Goal: Information Seeking & Learning: Find specific fact

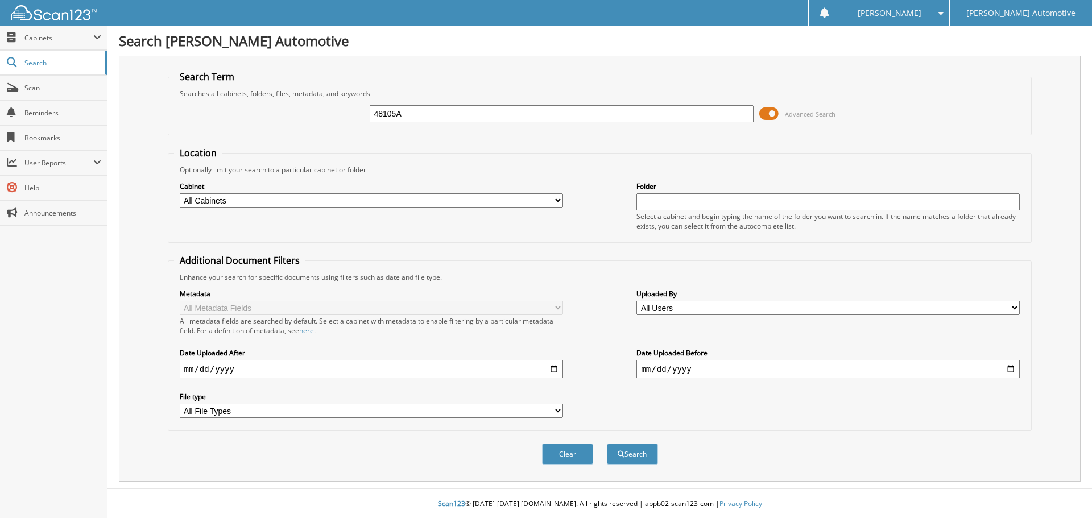
type input "48105A"
click at [607, 443] on button "Search" at bounding box center [632, 453] width 51 height 21
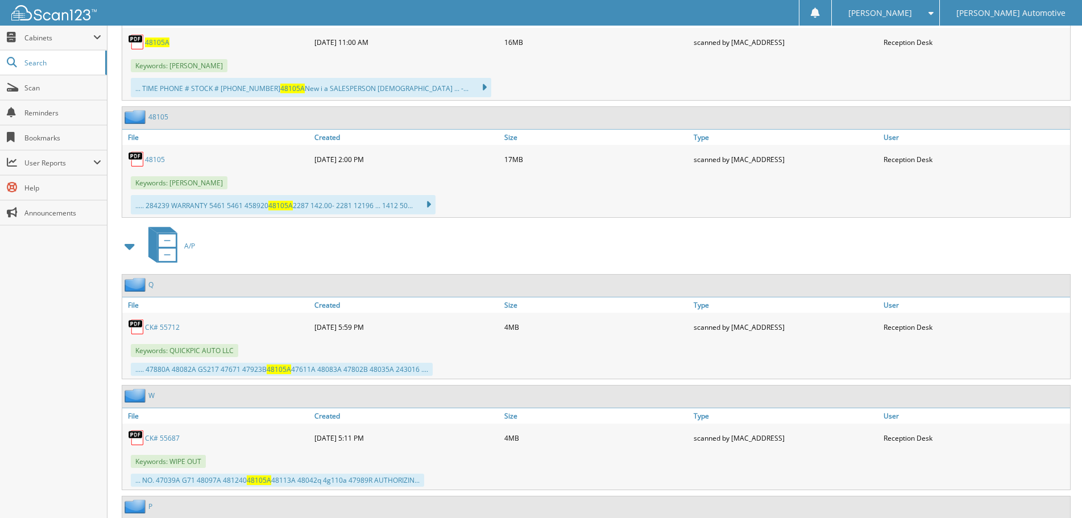
scroll to position [569, 0]
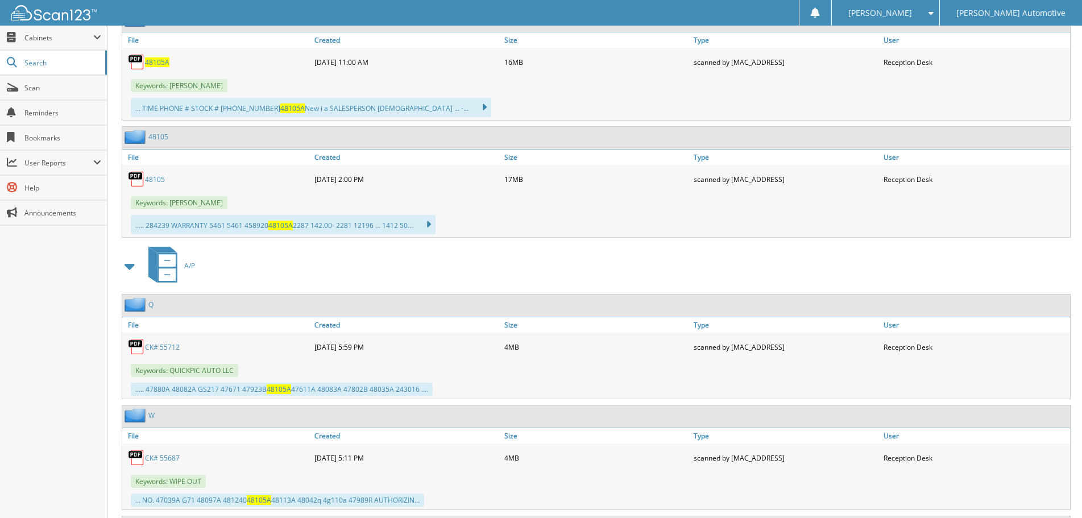
click at [488, 272] on div "A/P" at bounding box center [595, 265] width 952 height 45
click at [62, 89] on span "Scan" at bounding box center [62, 88] width 77 height 10
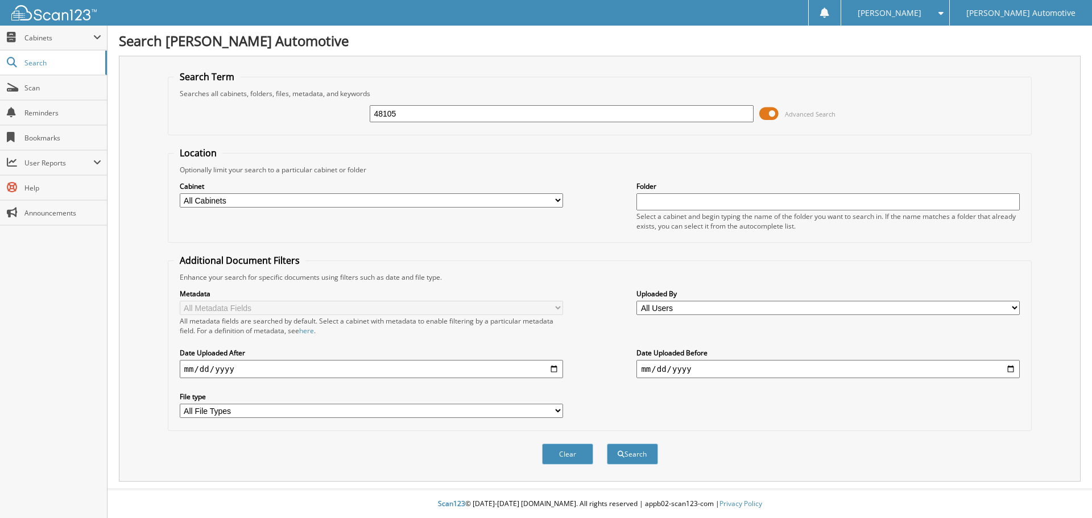
type input "48105"
click at [607, 443] on button "Search" at bounding box center [632, 453] width 51 height 21
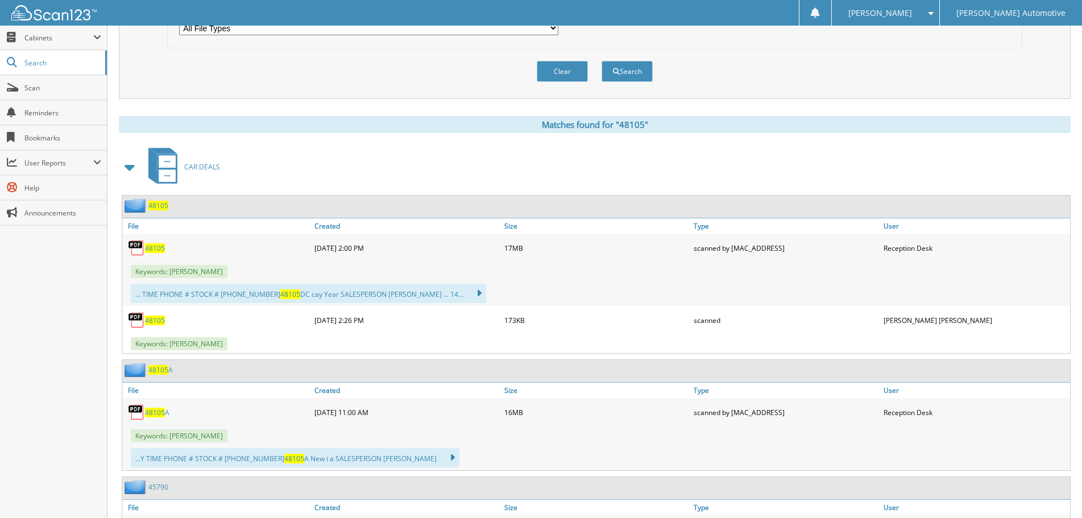
scroll to position [398, 0]
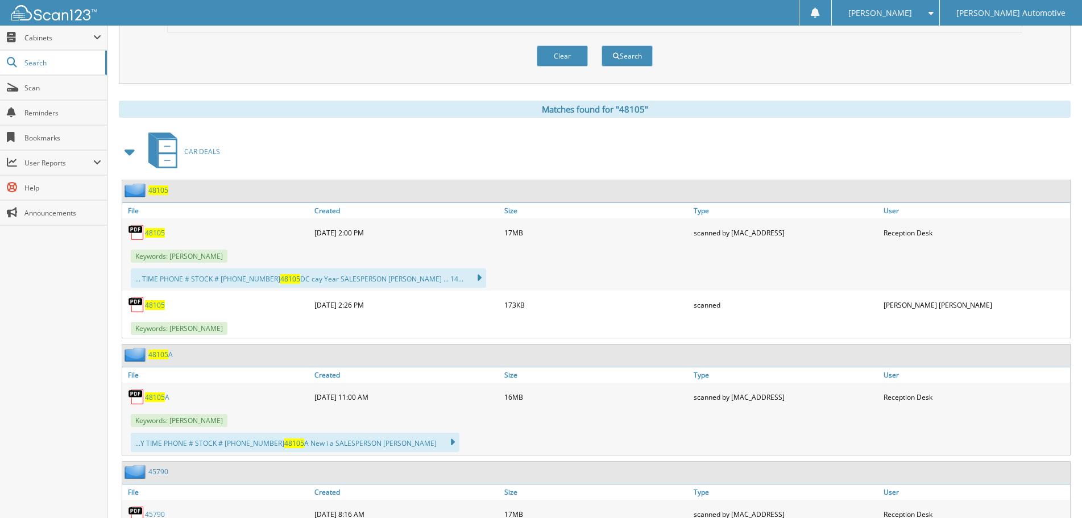
click at [155, 233] on span "48105" at bounding box center [155, 233] width 20 height 10
click at [160, 397] on span "48105" at bounding box center [155, 397] width 20 height 10
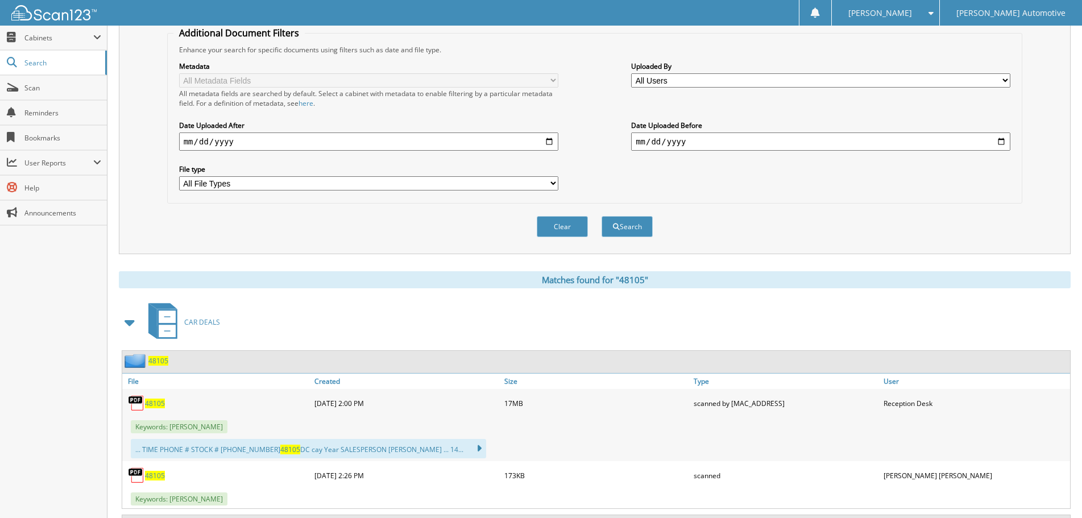
scroll to position [57, 0]
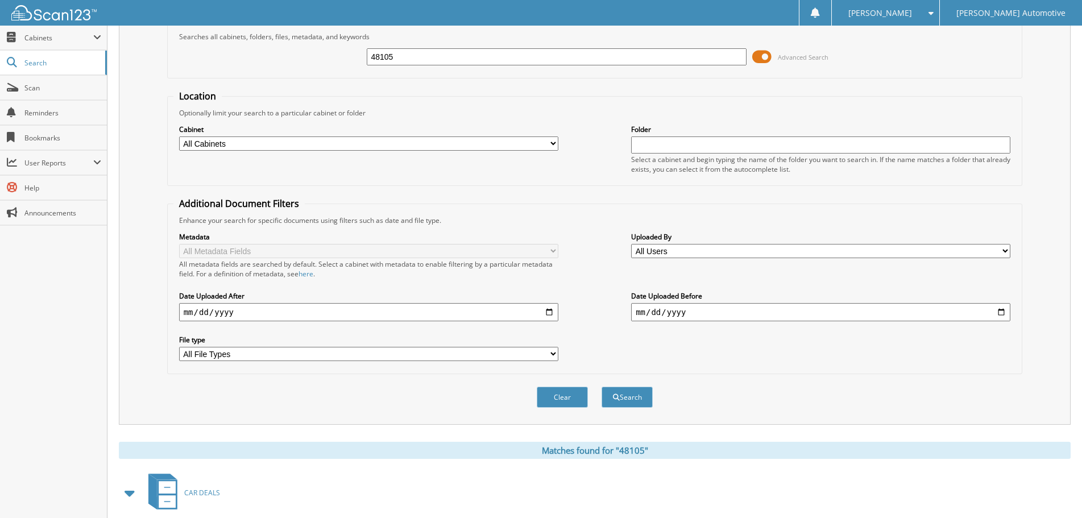
click at [542, 56] on input "48105" at bounding box center [556, 56] width 379 height 17
type input "36537"
click at [601, 387] on button "Search" at bounding box center [626, 397] width 51 height 21
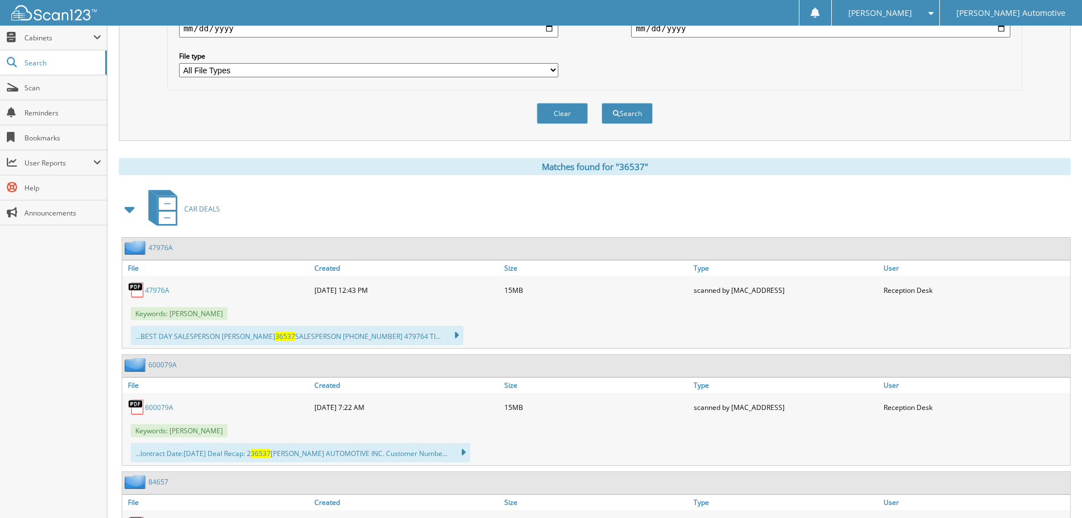
scroll to position [341, 0]
click at [129, 211] on span at bounding box center [130, 208] width 16 height 20
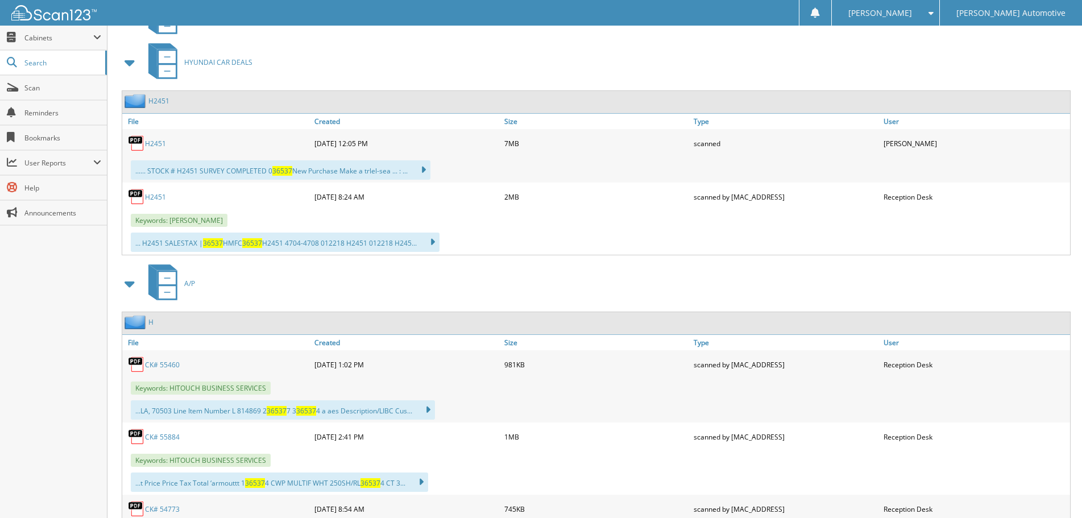
scroll to position [512, 0]
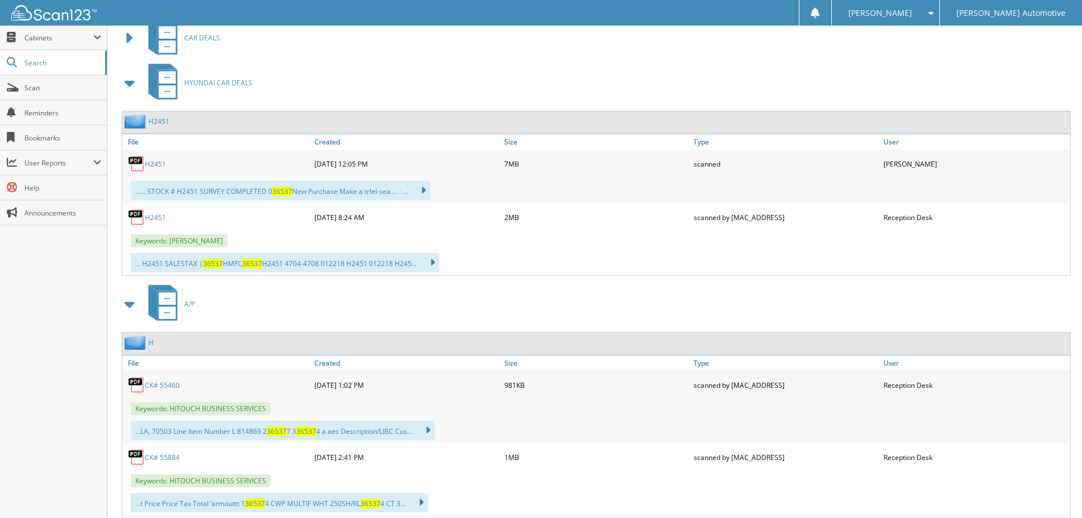
click at [158, 165] on link "H2451" at bounding box center [155, 164] width 21 height 10
click at [485, 306] on div "A/P" at bounding box center [595, 303] width 952 height 45
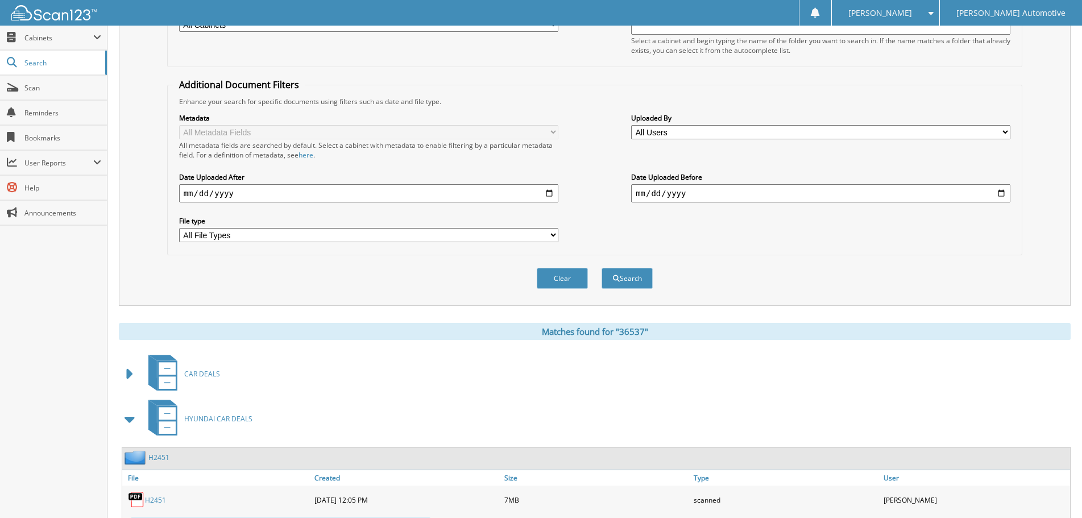
scroll to position [0, 0]
